Goal: Task Accomplishment & Management: Complete application form

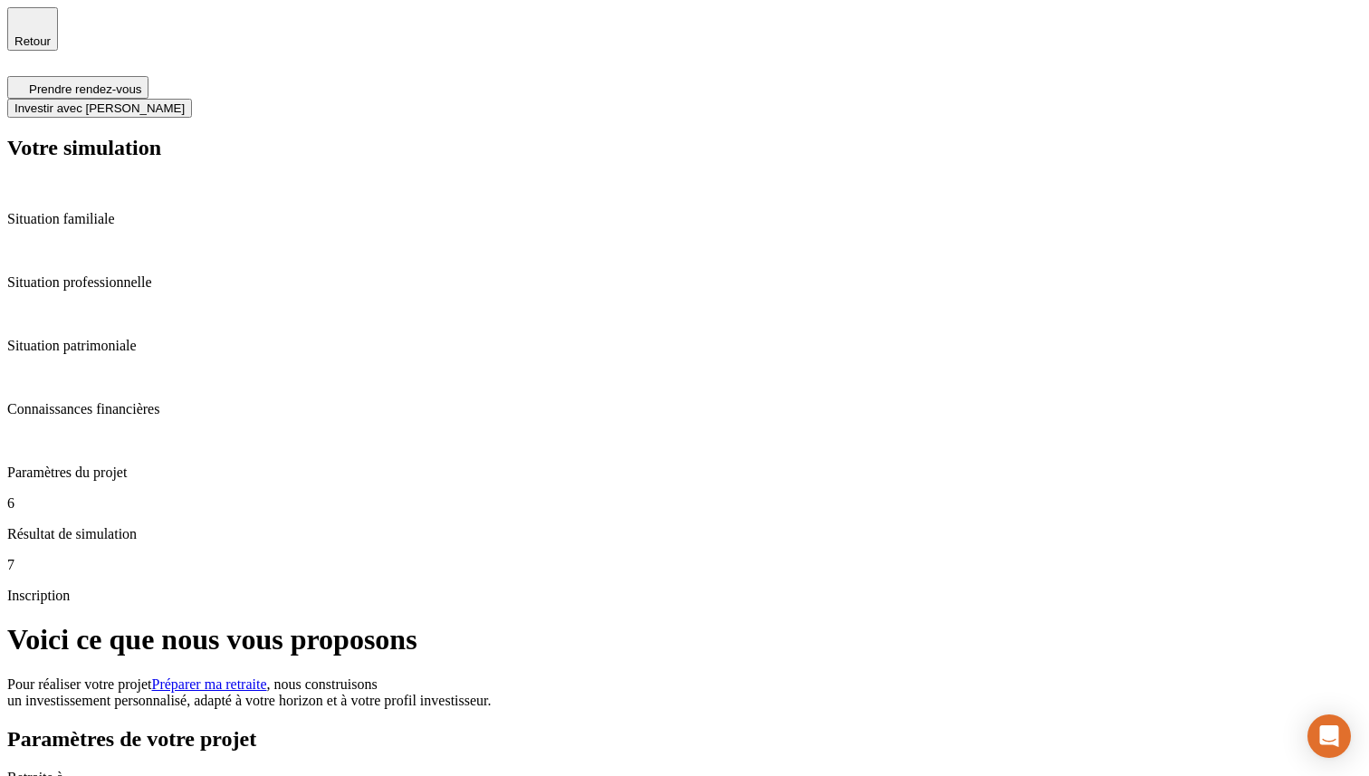
click at [141, 82] on span "Prendre rendez-vous" at bounding box center [85, 89] width 112 height 14
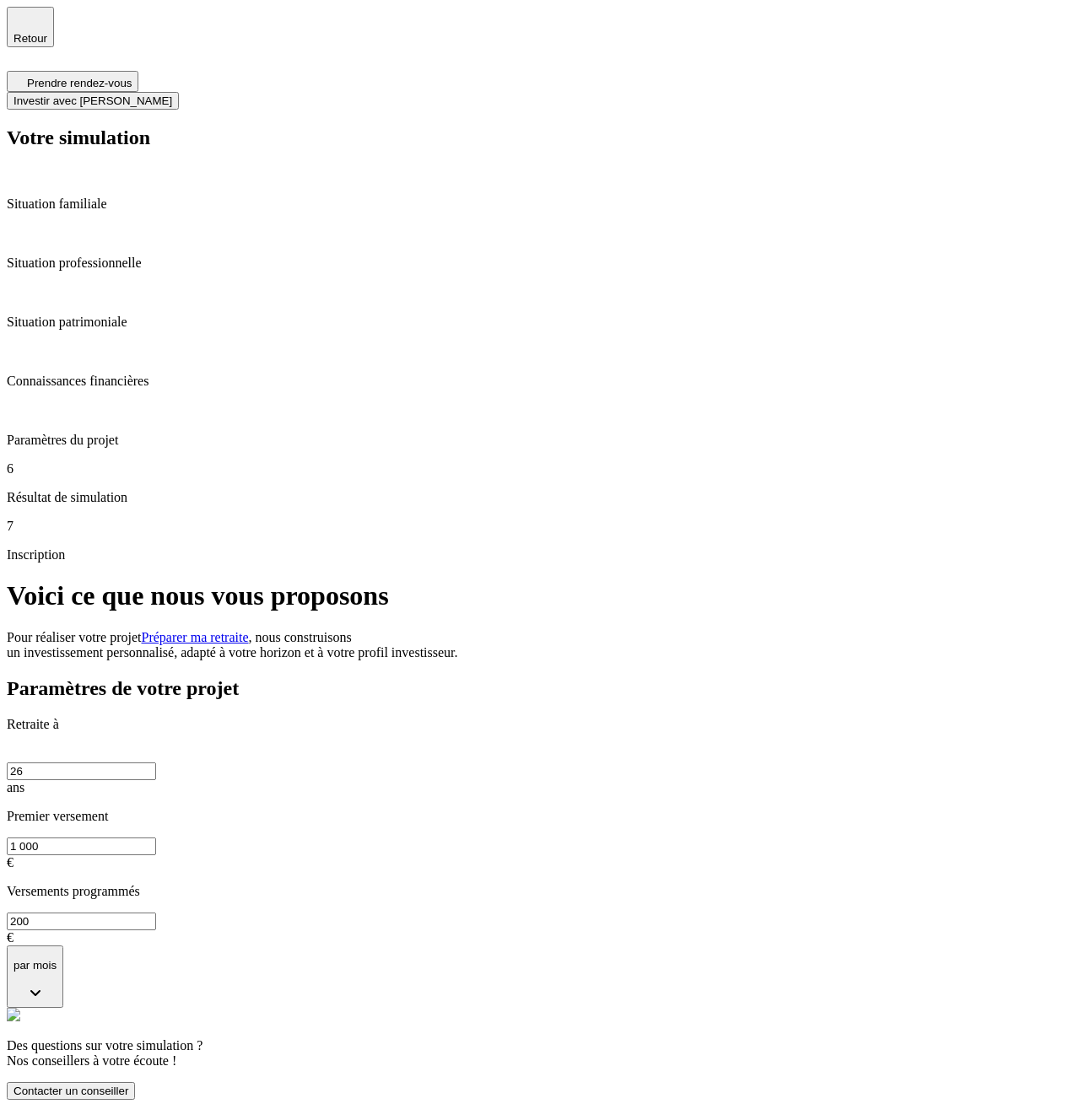
click at [129, 722] on span "Contacter un conseiller" at bounding box center [70, 1091] width 115 height 13
click at [131, 76] on span "Prendre rendez-vous" at bounding box center [79, 83] width 104 height 13
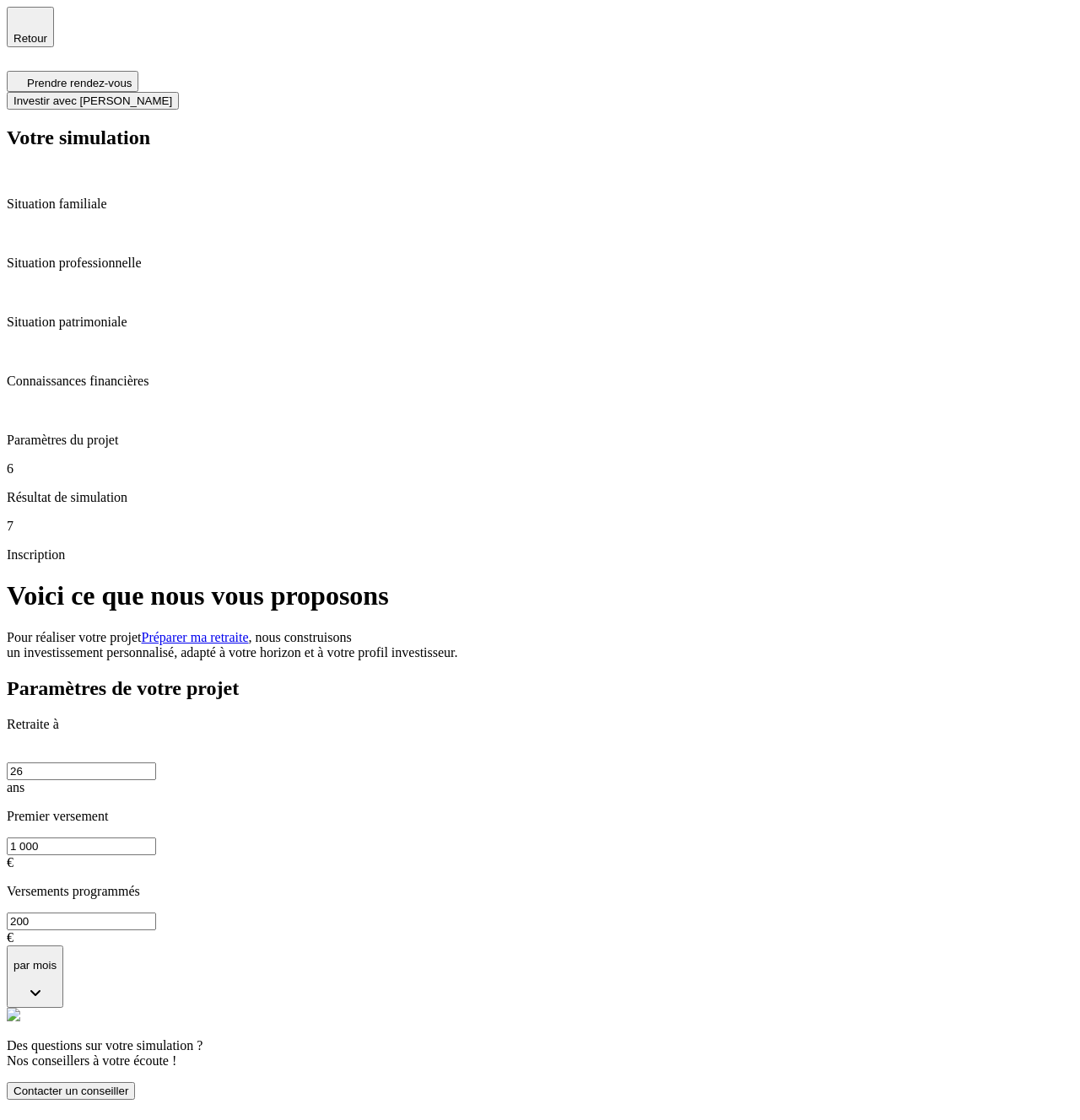
click at [129, 722] on span "Contacter un conseiller" at bounding box center [70, 1091] width 115 height 13
type input "0"
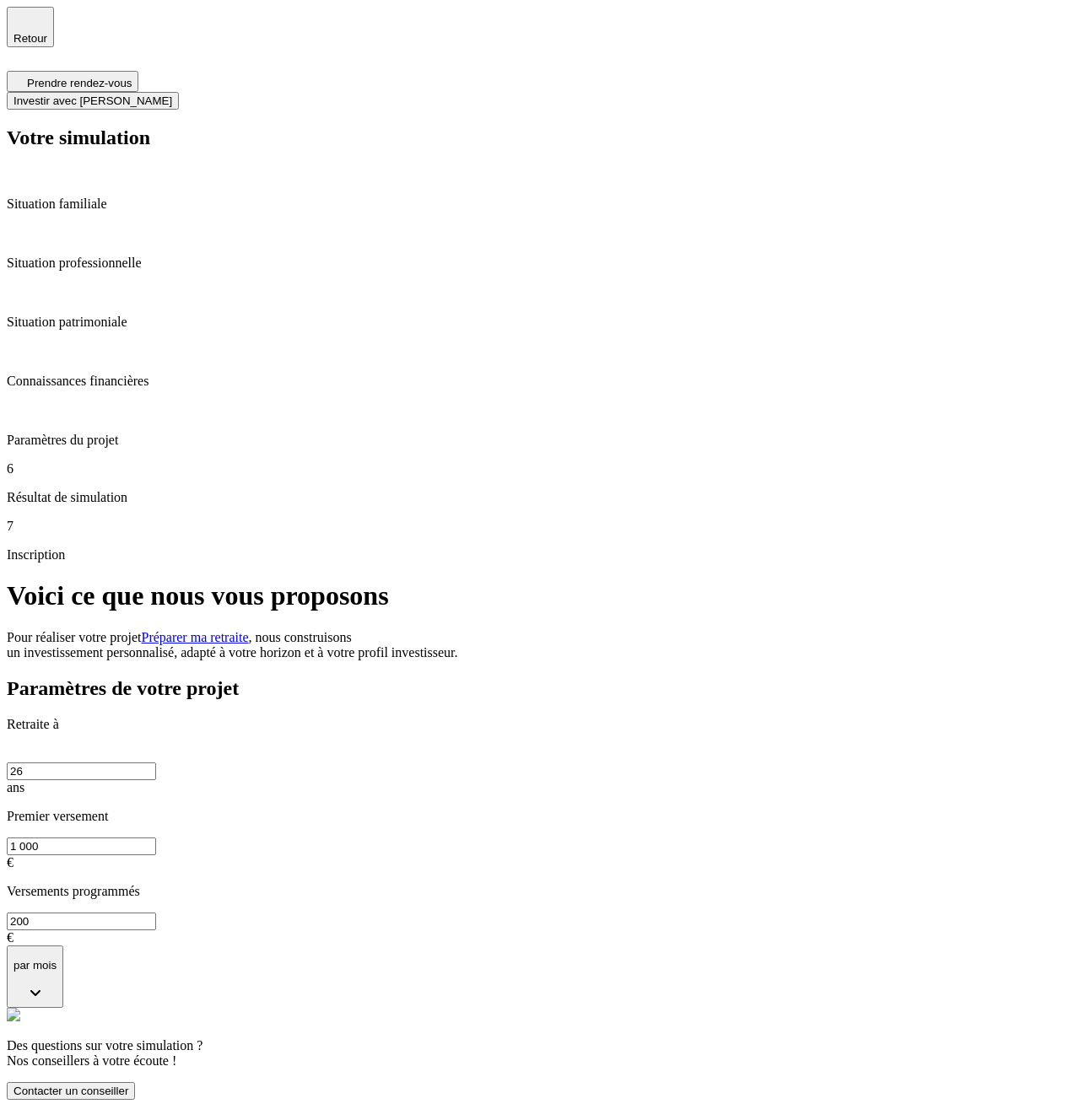
paste input "06 85 96 39 51"
type input "06 85 96 39 51"
drag, startPoint x: 525, startPoint y: 339, endPoint x: 411, endPoint y: 338, distance: 114.0
